Goal: Check status: Check status

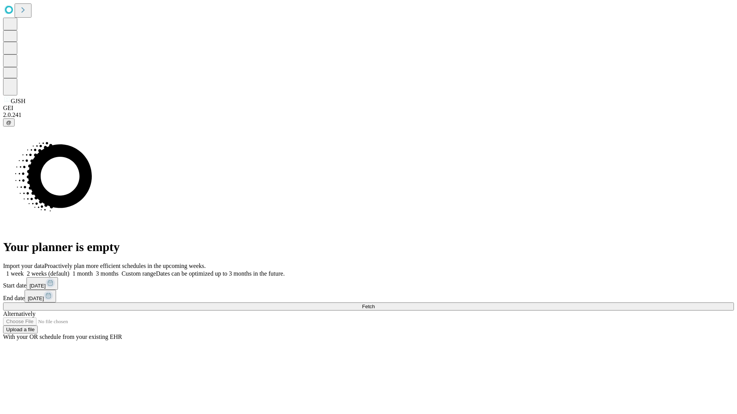
click at [374, 304] on span "Fetch" at bounding box center [368, 307] width 13 height 6
